Goal: Transaction & Acquisition: Purchase product/service

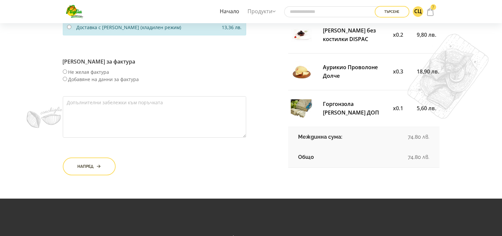
scroll to position [198, 0]
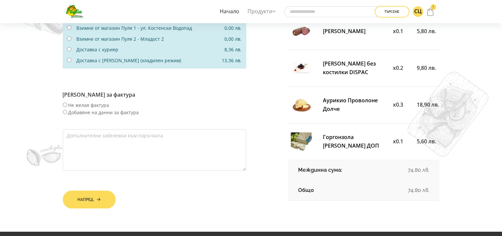
click at [99, 197] on icon "submit" at bounding box center [99, 199] width 4 height 5
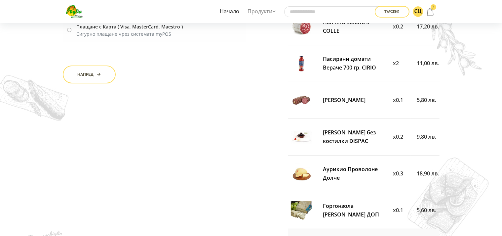
scroll to position [132, 0]
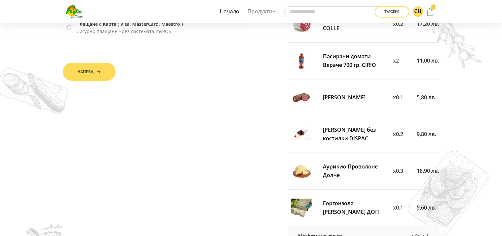
click at [86, 70] on button "Напред" at bounding box center [89, 72] width 53 height 18
